Goal: Use online tool/utility: Utilize a website feature to perform a specific function

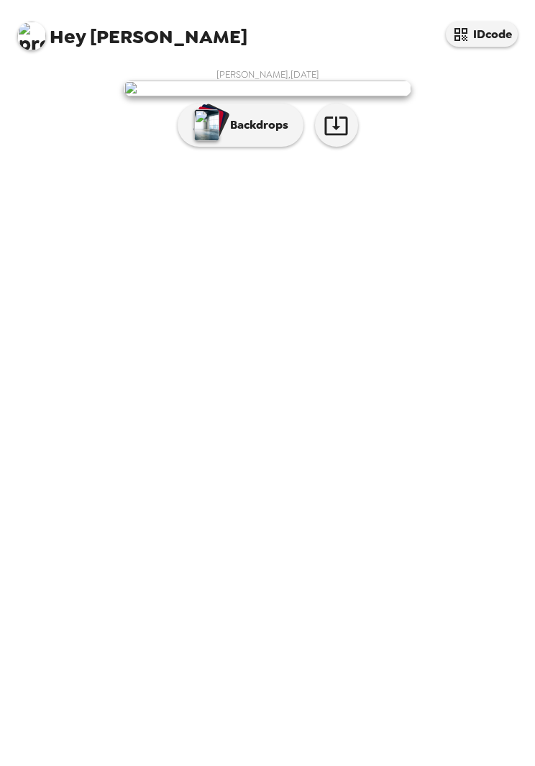
click at [250, 134] on p "Backdrops" at bounding box center [255, 125] width 65 height 17
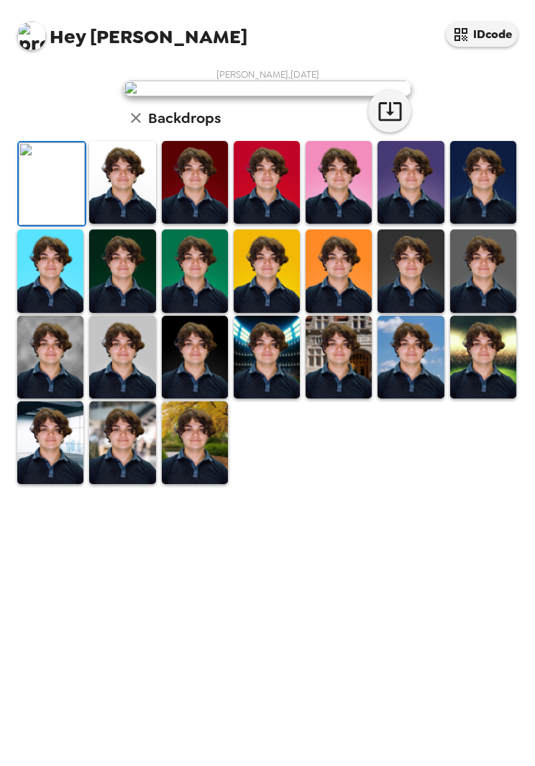
click at [163, 224] on img at bounding box center [195, 182] width 66 height 83
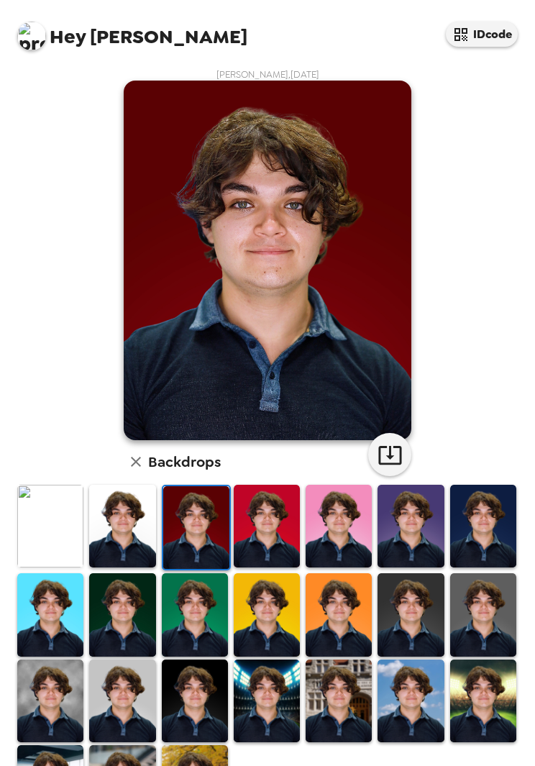
click at [138, 514] on img at bounding box center [122, 526] width 66 height 83
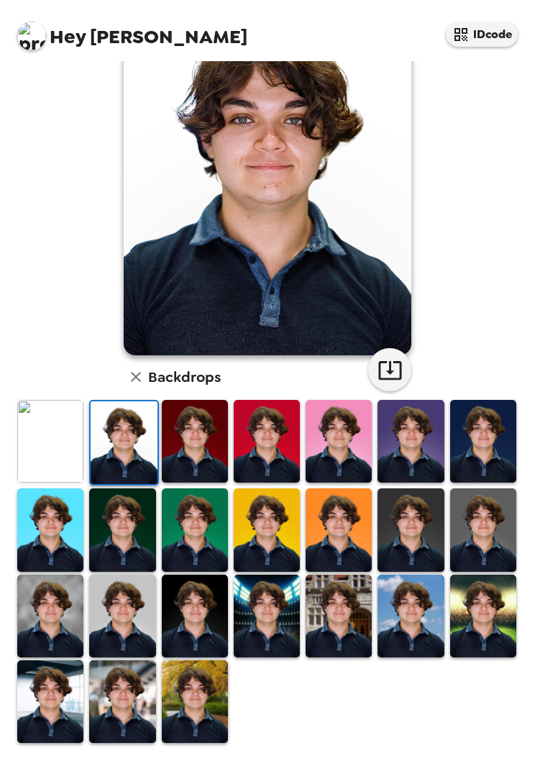
scroll to position [86, 0]
click at [488, 437] on img at bounding box center [483, 441] width 66 height 83
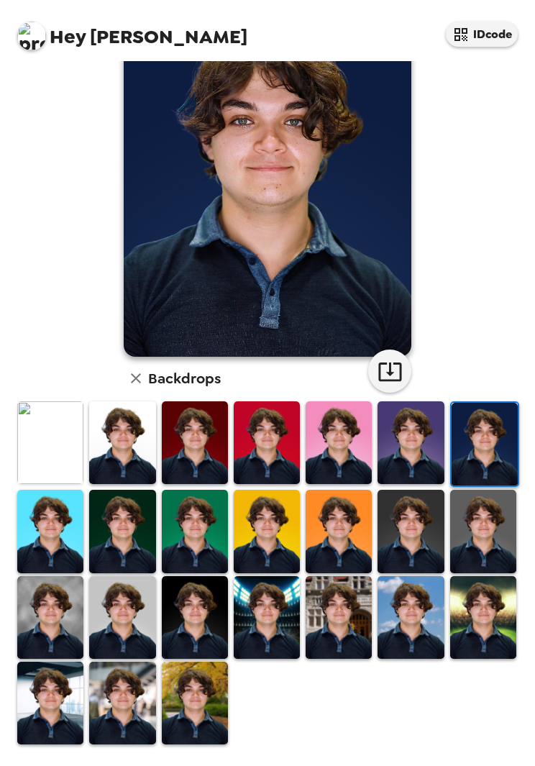
click at [112, 451] on img at bounding box center [122, 443] width 66 height 83
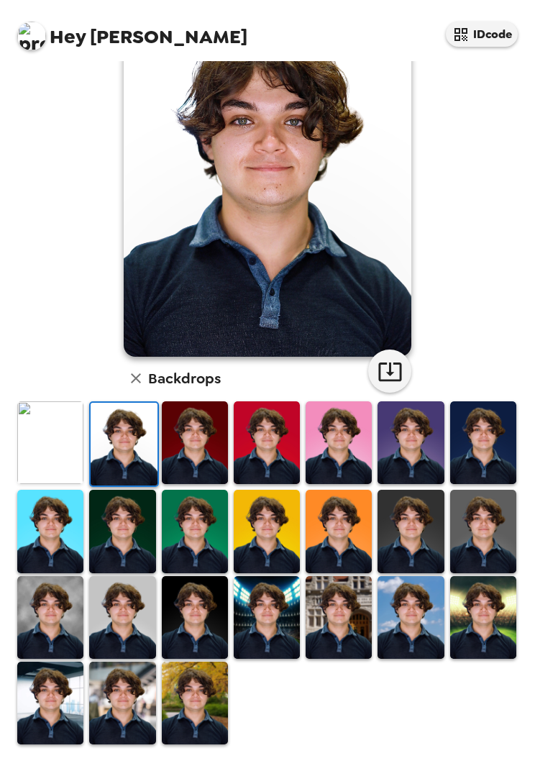
click at [464, 522] on img at bounding box center [483, 531] width 66 height 83
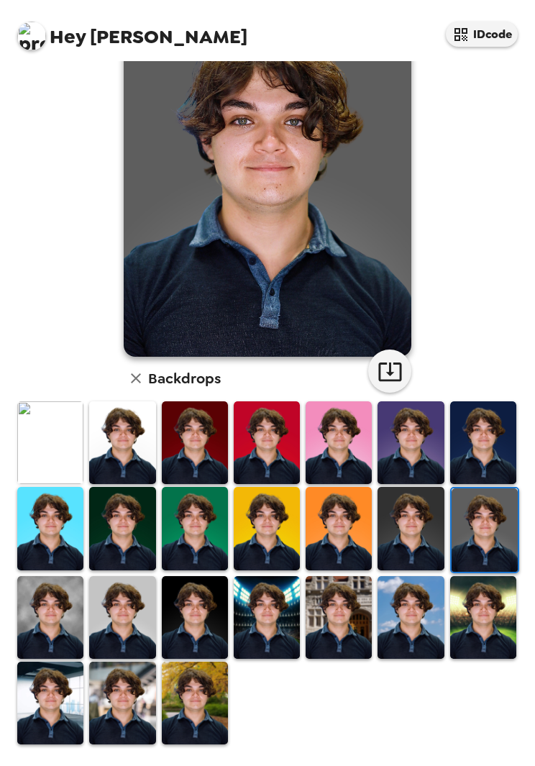
click at [135, 435] on img at bounding box center [122, 443] width 66 height 83
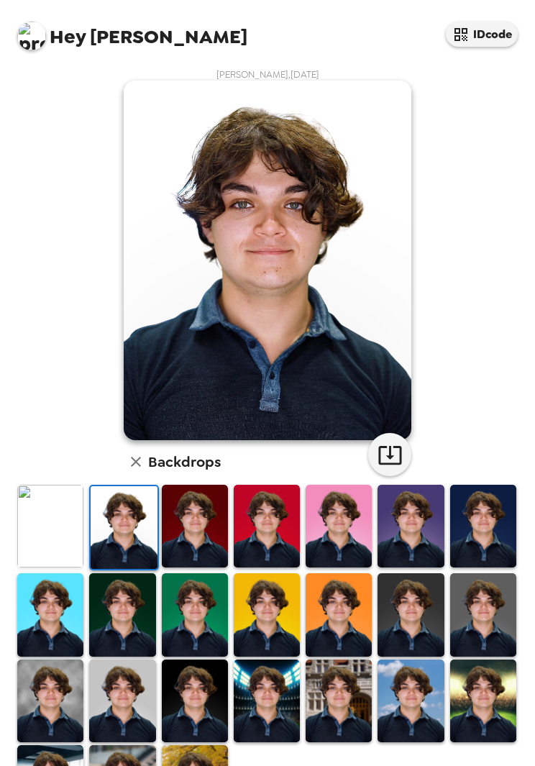
scroll to position [0, 0]
click at [473, 520] on img at bounding box center [483, 526] width 66 height 83
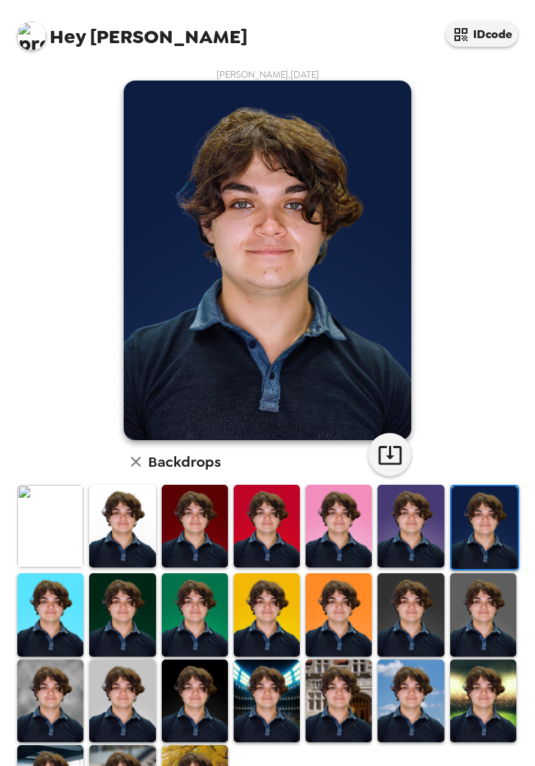
click at [31, 626] on img at bounding box center [50, 615] width 66 height 83
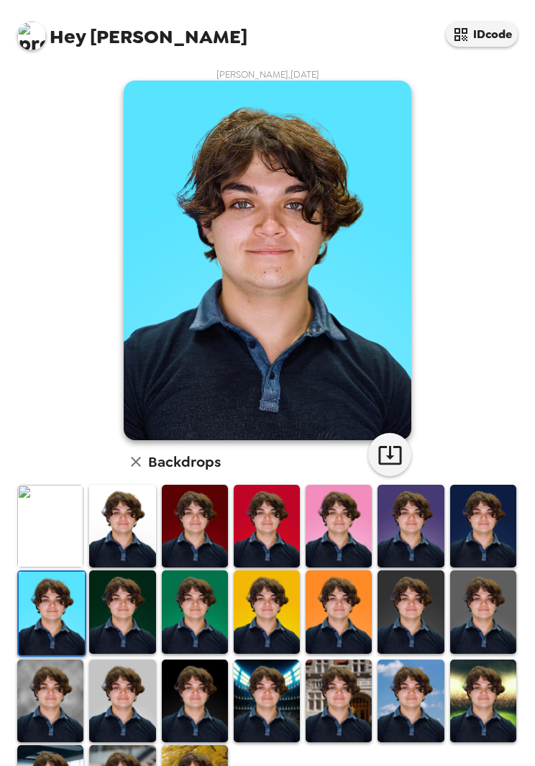
click at [456, 512] on img at bounding box center [483, 526] width 66 height 83
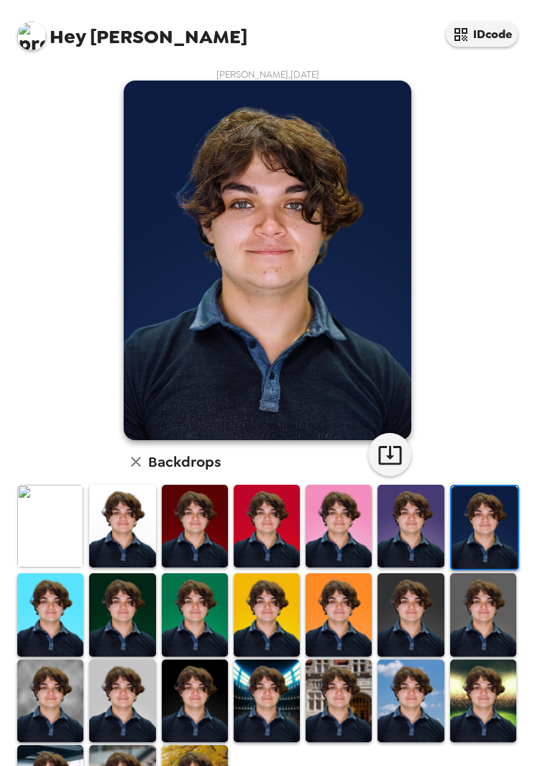
click at [420, 592] on img at bounding box center [411, 615] width 66 height 83
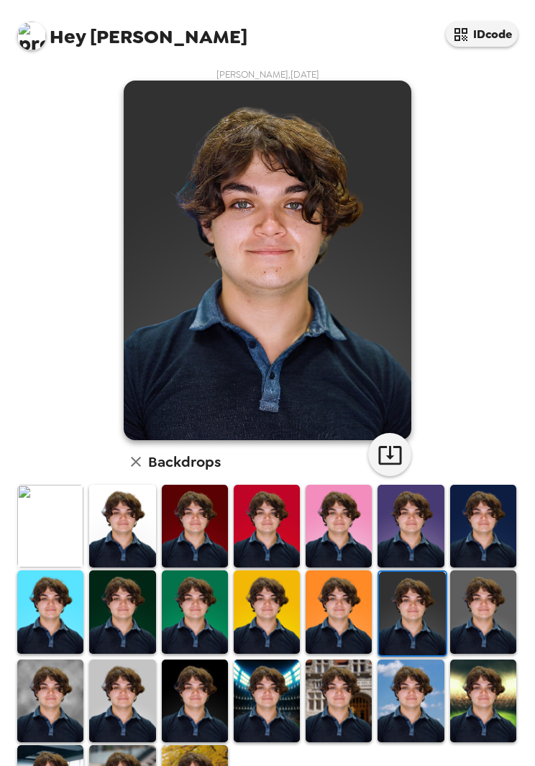
click at [488, 592] on img at bounding box center [483, 612] width 66 height 83
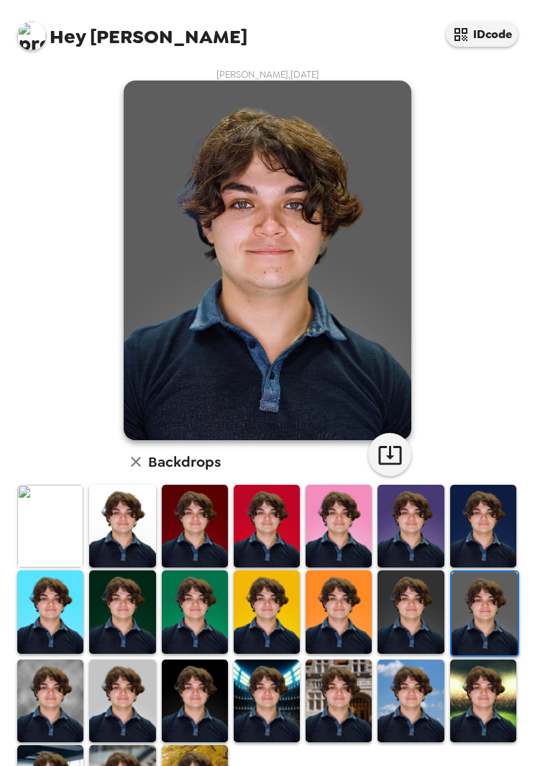
click at [126, 602] on img at bounding box center [122, 612] width 66 height 83
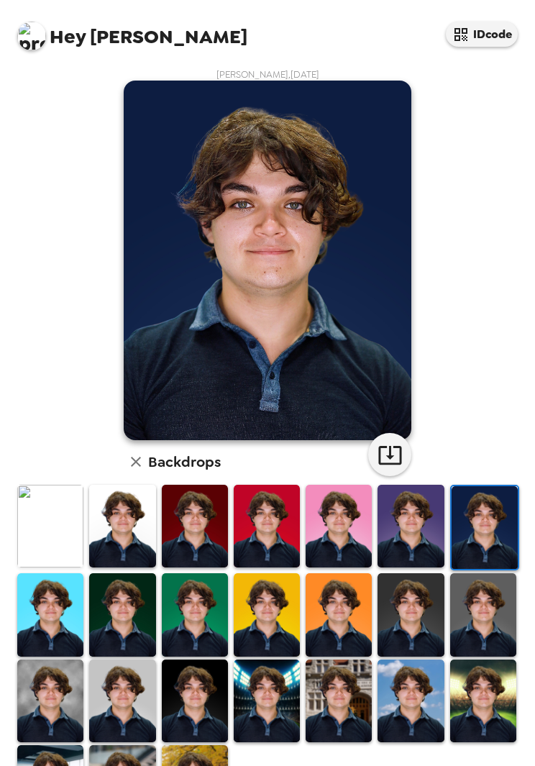
click at [398, 445] on icon "button" at bounding box center [390, 455] width 25 height 25
click at [105, 598] on img at bounding box center [122, 615] width 66 height 83
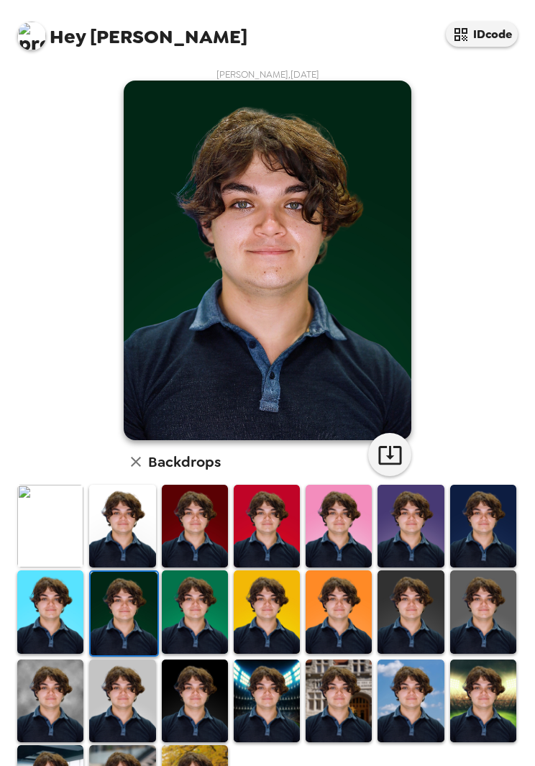
click at [419, 617] on img at bounding box center [411, 612] width 66 height 83
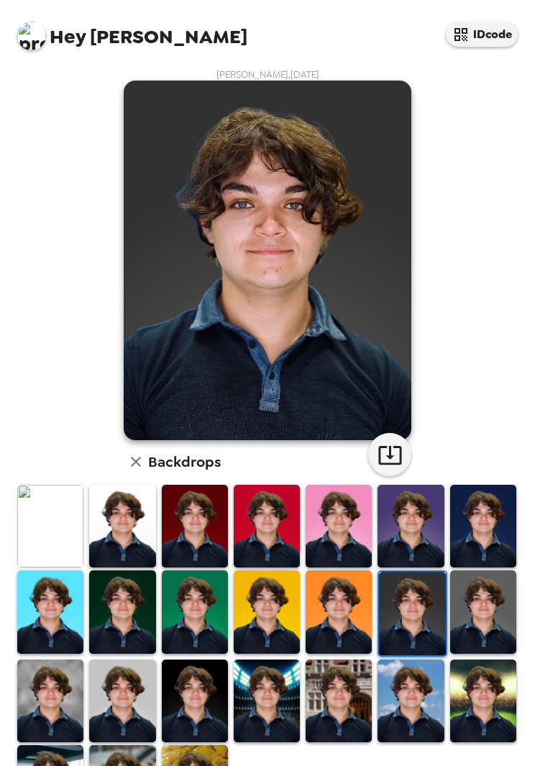
click at [484, 602] on img at bounding box center [483, 612] width 66 height 83
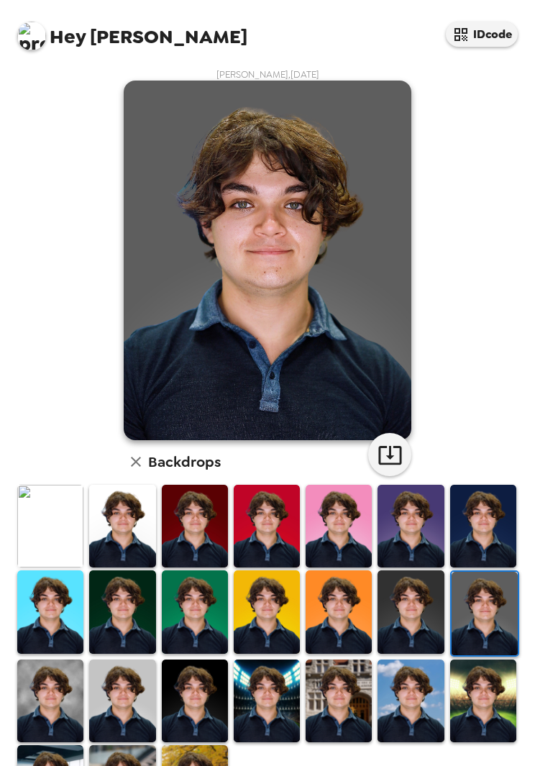
click at [128, 696] on img at bounding box center [122, 701] width 66 height 83
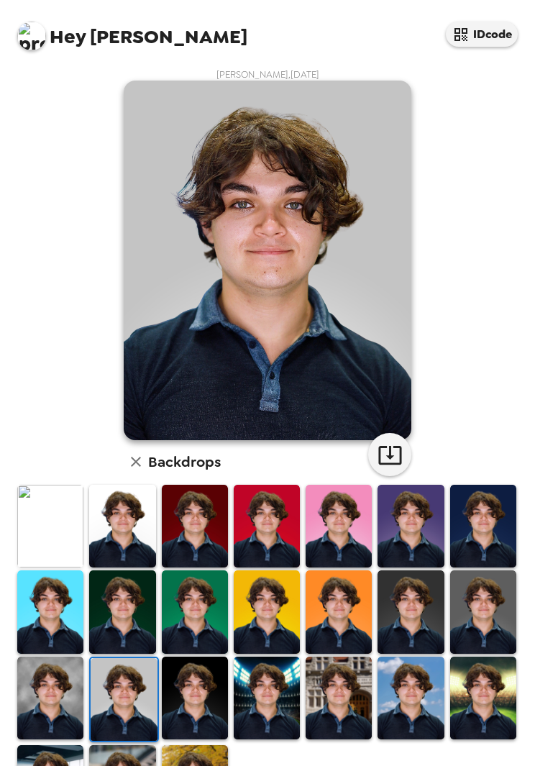
click at [502, 510] on img at bounding box center [483, 526] width 66 height 83
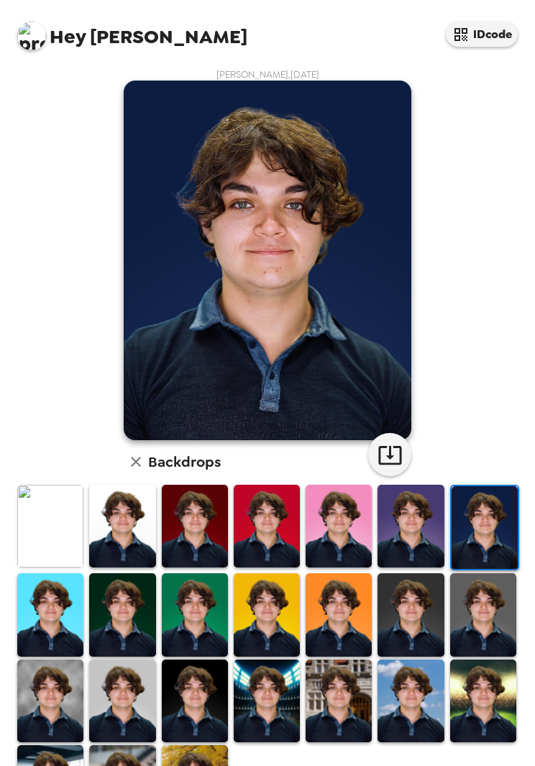
click at [486, 595] on img at bounding box center [483, 615] width 66 height 83
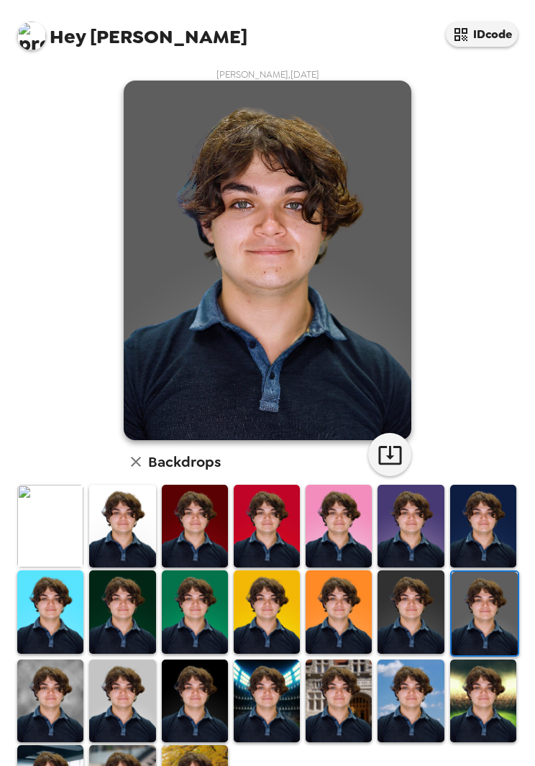
click at [99, 701] on img at bounding box center [122, 701] width 66 height 83
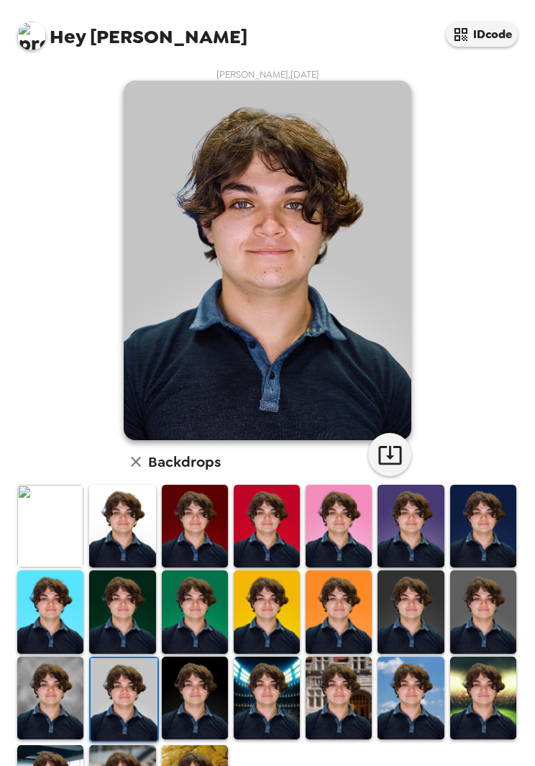
click at [394, 450] on icon "button" at bounding box center [390, 455] width 25 height 25
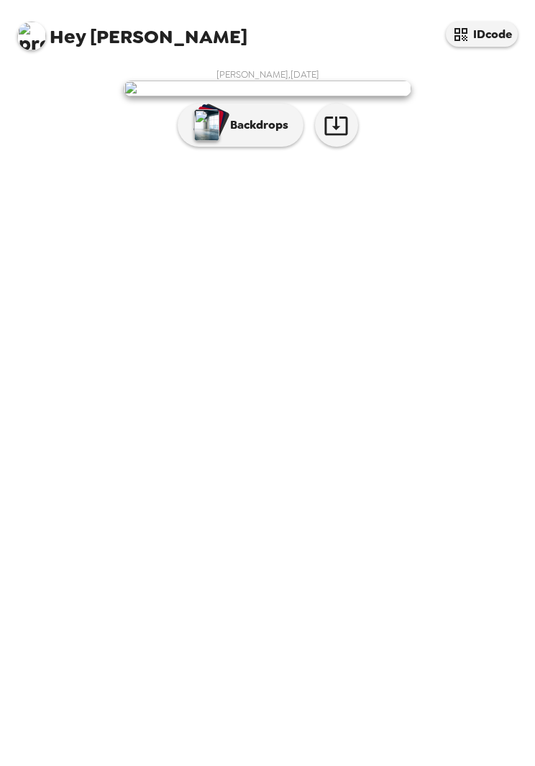
click at [266, 134] on p "Backdrops" at bounding box center [255, 125] width 65 height 17
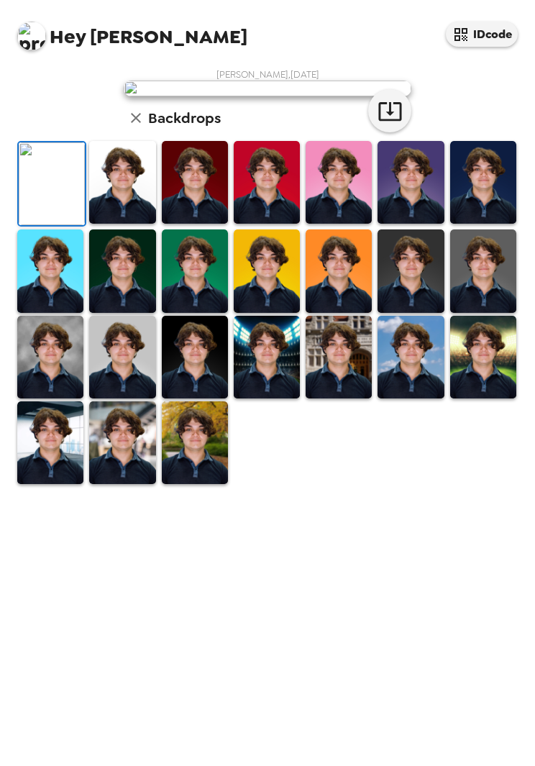
click at [114, 224] on img at bounding box center [122, 182] width 66 height 83
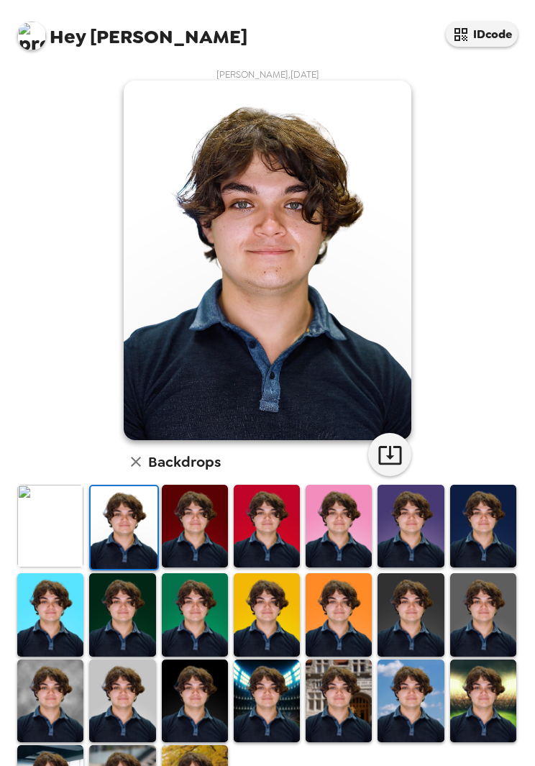
click at [119, 692] on img at bounding box center [122, 701] width 66 height 83
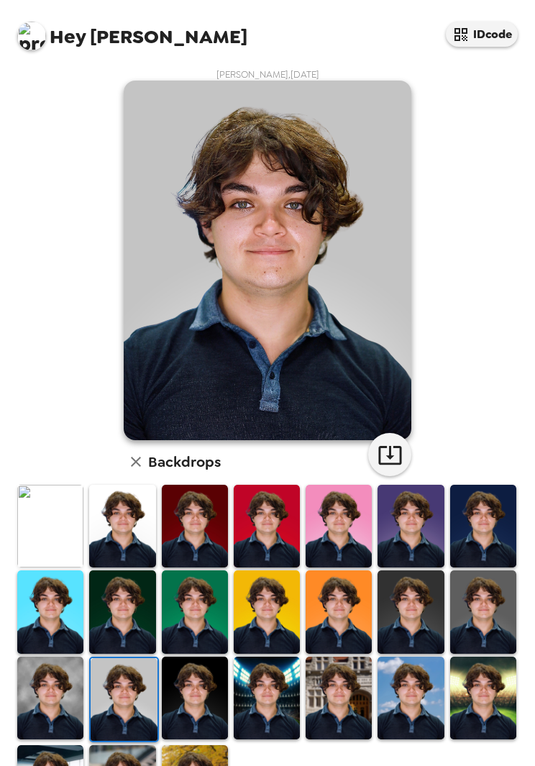
click at [479, 535] on img at bounding box center [483, 526] width 66 height 83
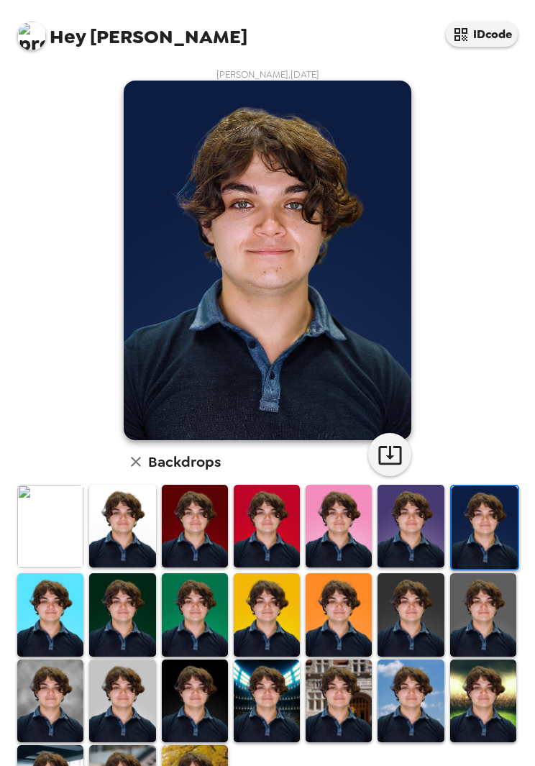
click at [187, 610] on img at bounding box center [195, 615] width 66 height 83
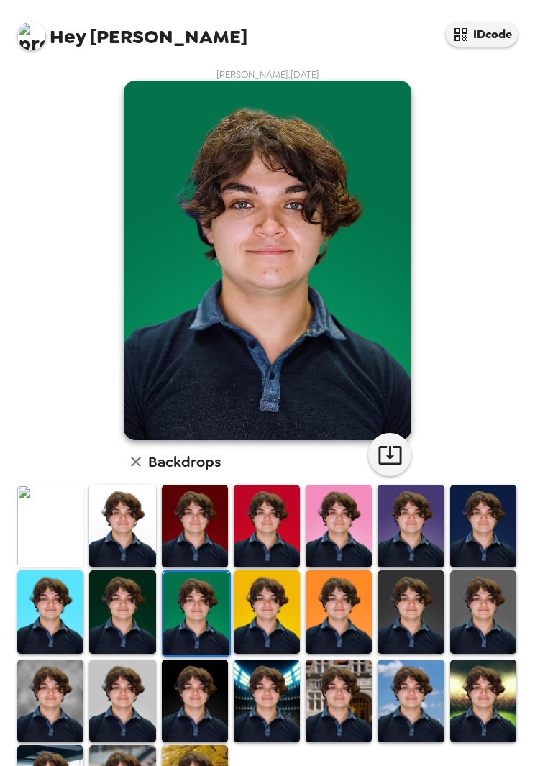
scroll to position [48, 0]
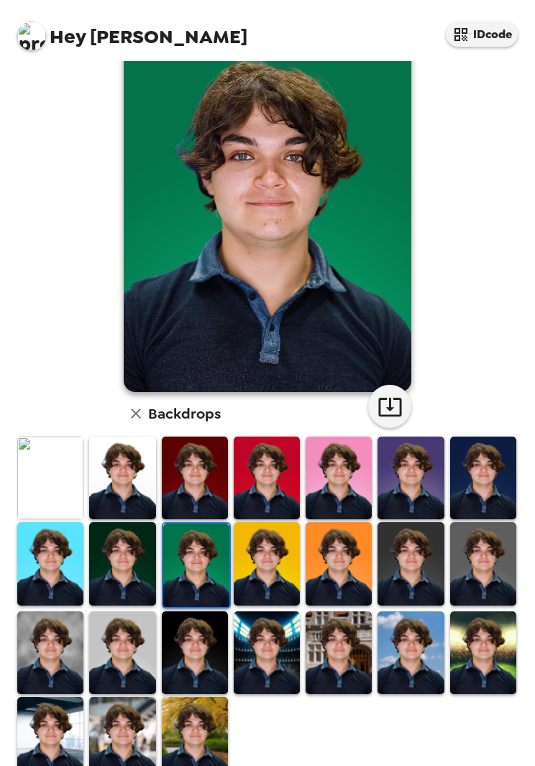
click at [468, 647] on img at bounding box center [483, 653] width 66 height 83
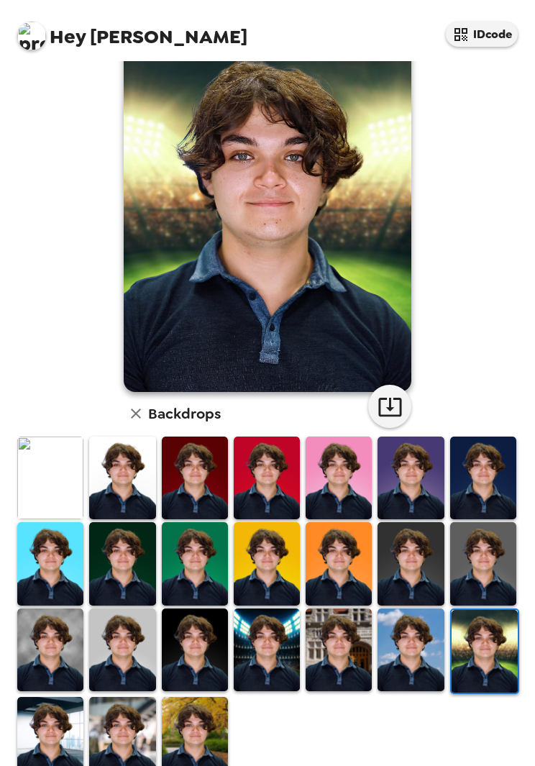
click at [179, 563] on img at bounding box center [195, 563] width 66 height 83
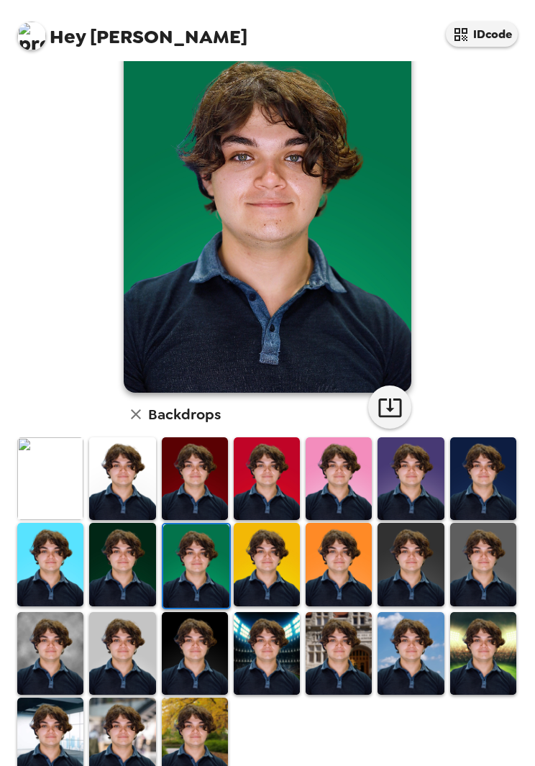
scroll to position [55, 0]
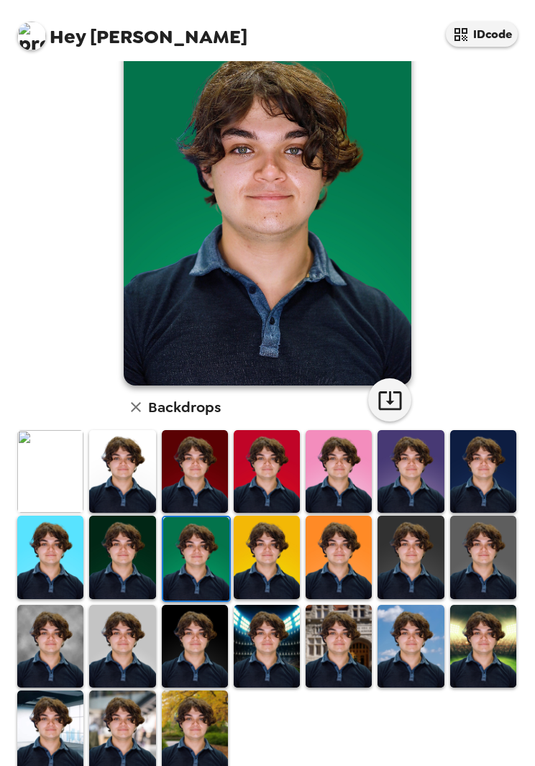
click at [114, 643] on img at bounding box center [122, 646] width 66 height 83
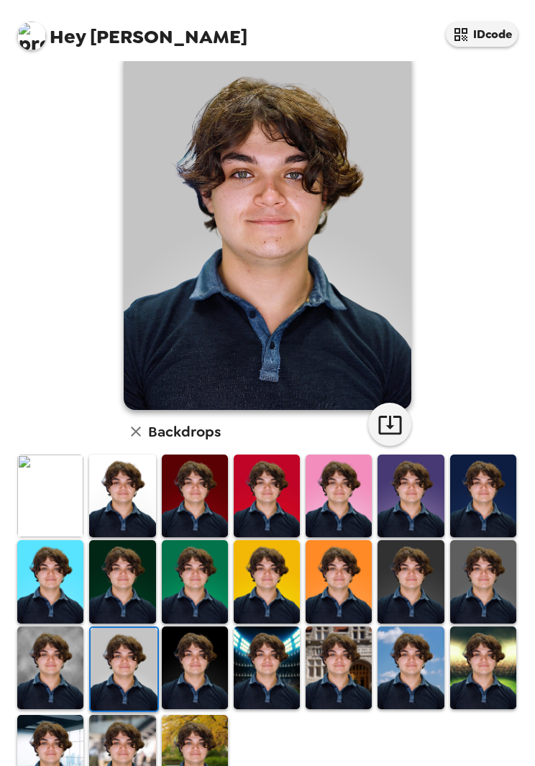
scroll to position [29, 0]
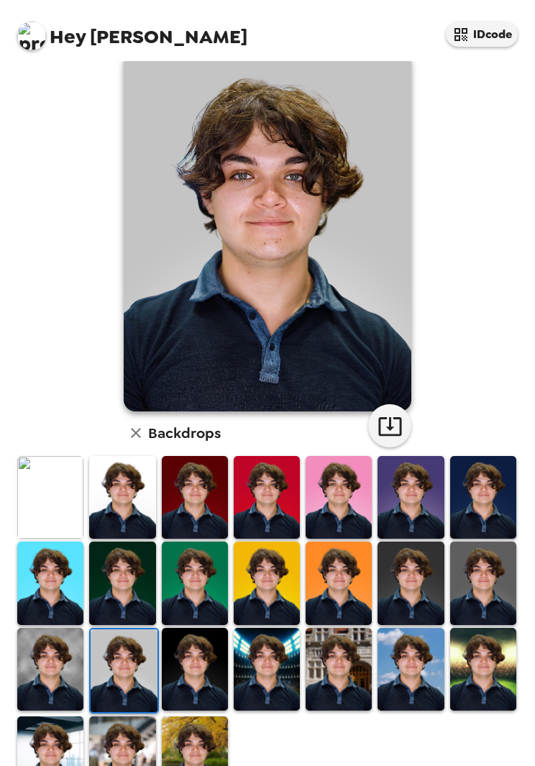
click at [492, 471] on img at bounding box center [483, 497] width 66 height 83
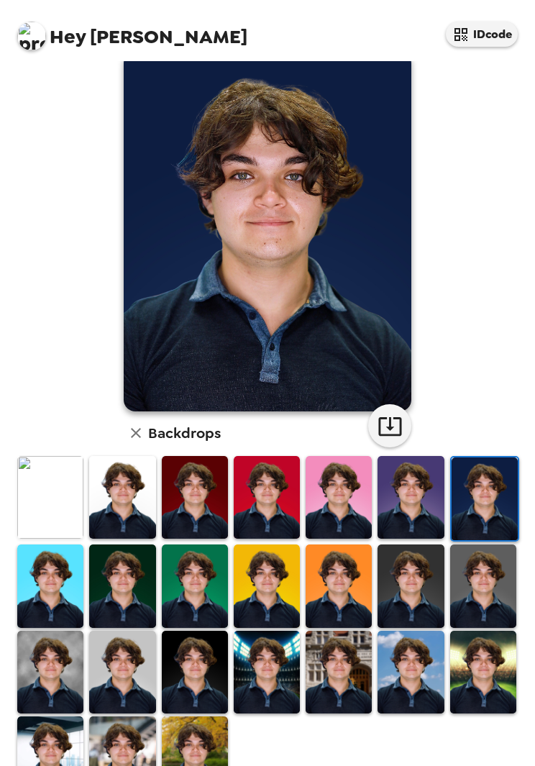
click at [154, 597] on img at bounding box center [122, 586] width 66 height 83
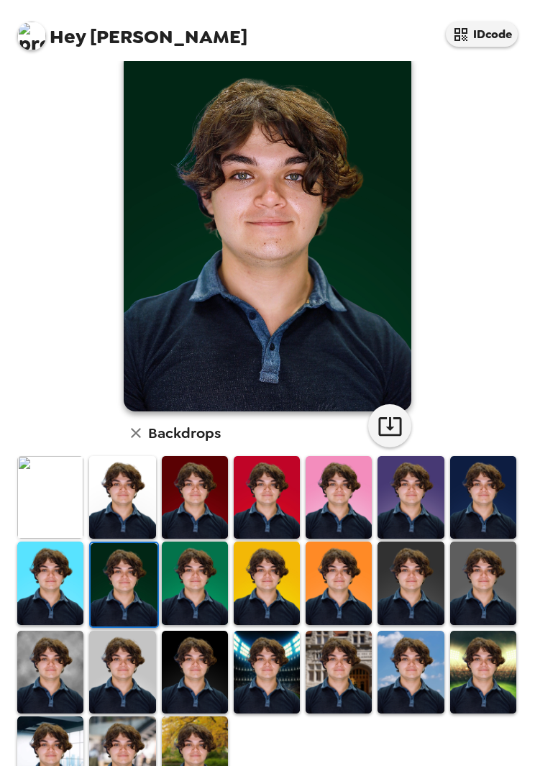
click at [157, 601] on img at bounding box center [124, 584] width 66 height 83
click at [166, 604] on img at bounding box center [195, 583] width 66 height 83
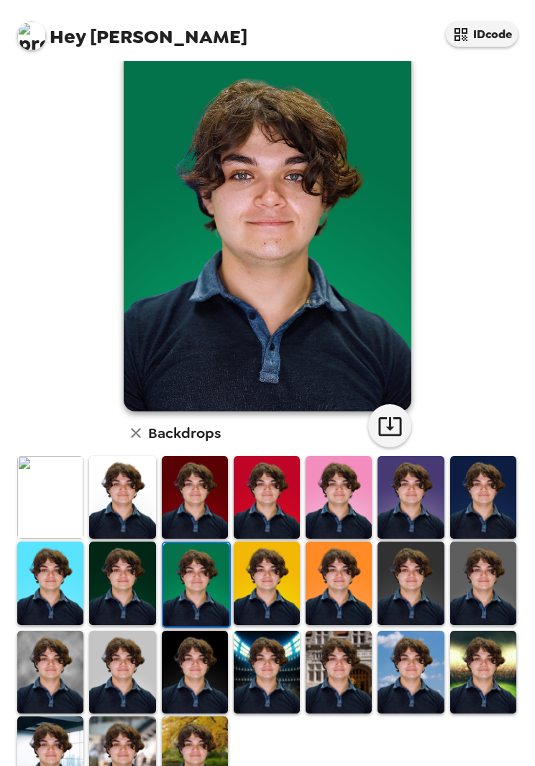
click at [123, 675] on img at bounding box center [122, 672] width 66 height 83
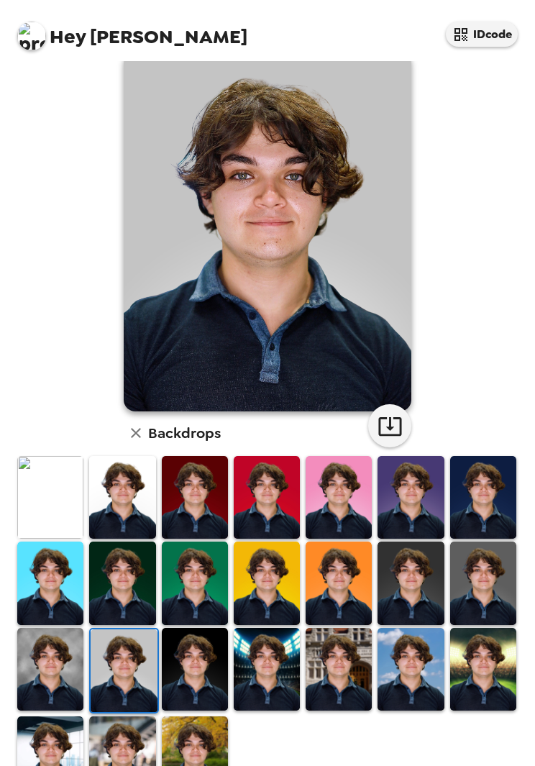
click at [391, 417] on icon "button" at bounding box center [390, 426] width 25 height 25
click at [387, 419] on icon "button" at bounding box center [390, 426] width 25 height 25
